Goal: Submit feedback/report problem: Submit feedback/report problem

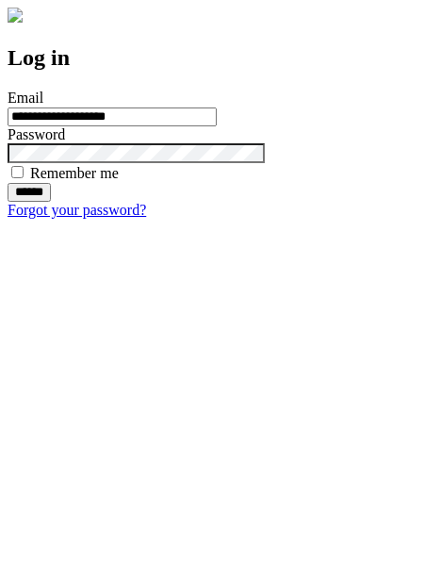
type input "**********"
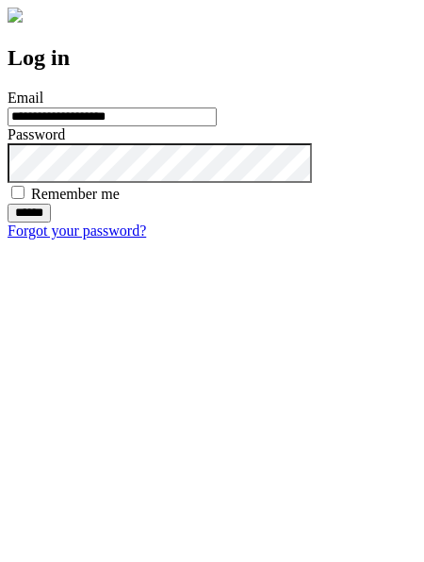
click at [51, 222] on input "******" at bounding box center [29, 213] width 43 height 19
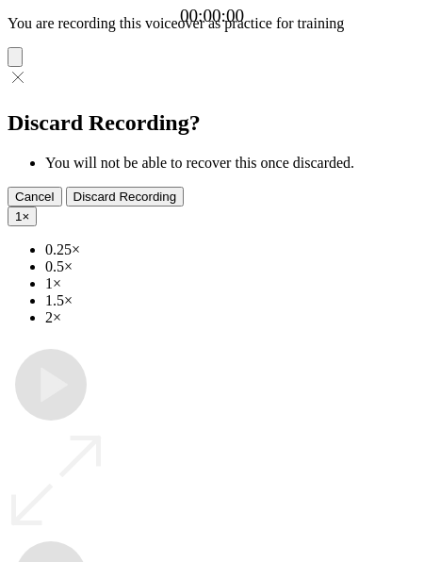
type input "**********"
